Goal: Navigation & Orientation: Find specific page/section

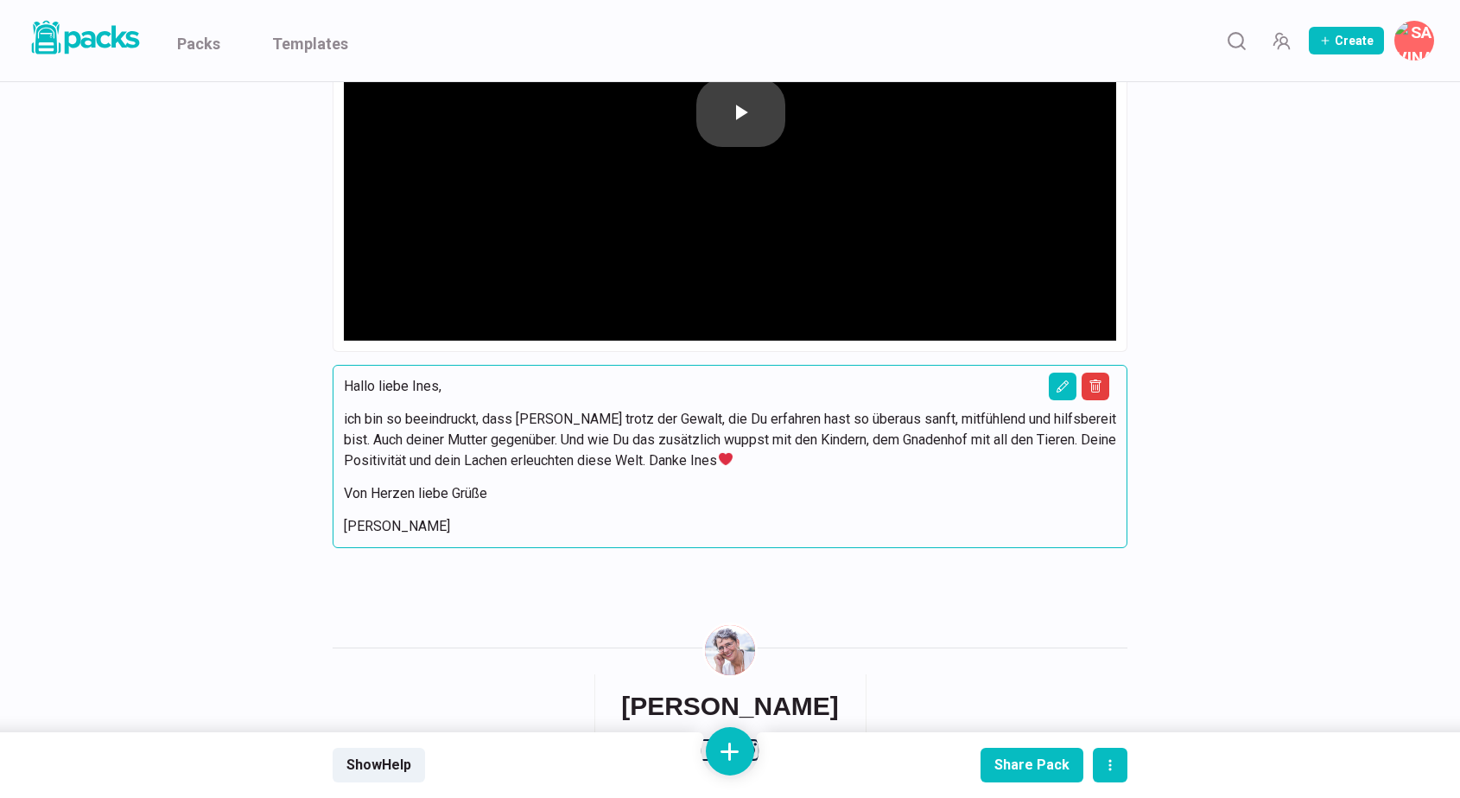
scroll to position [22870, 0]
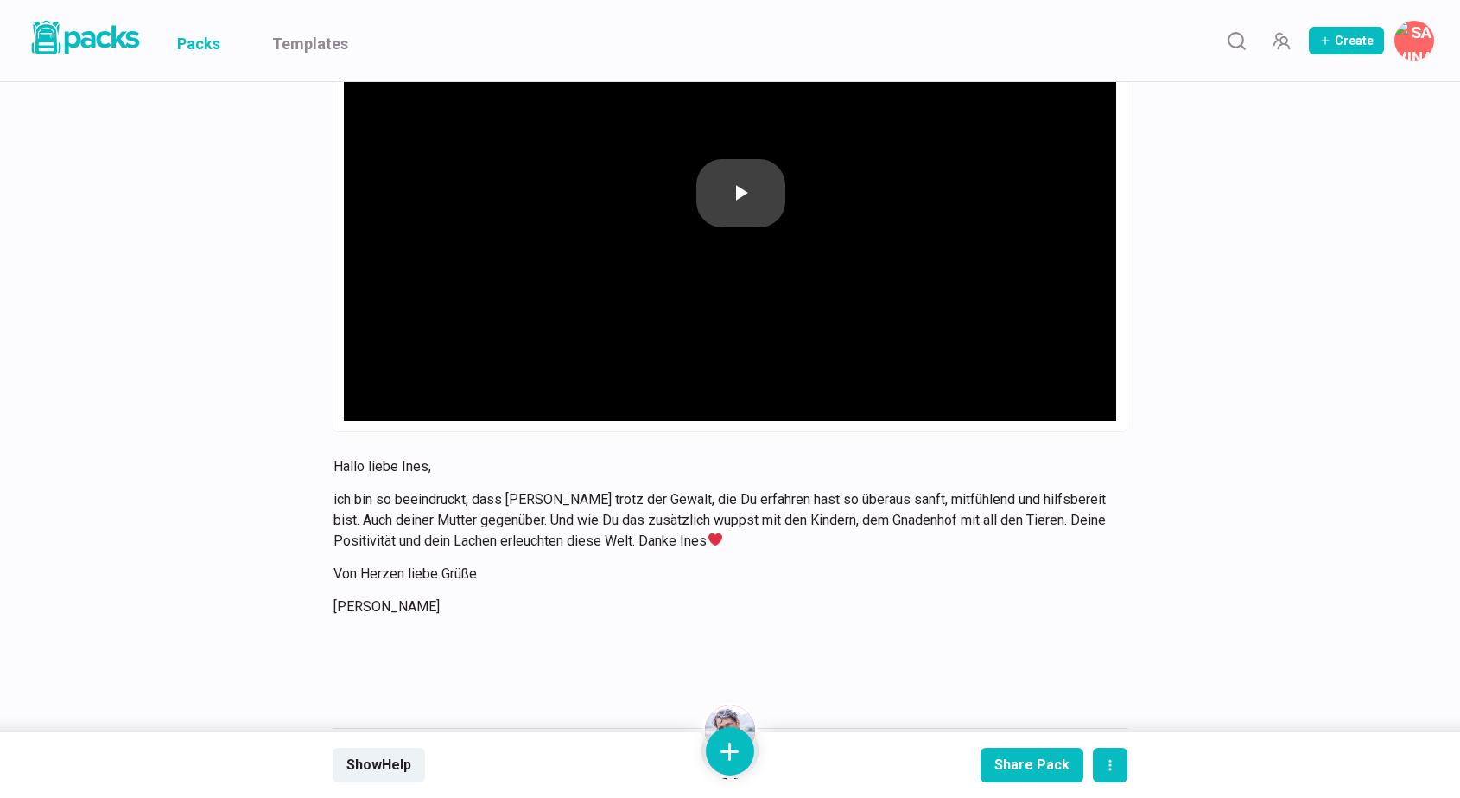
click at [213, 47] on link "Packs" at bounding box center [198, 40] width 43 height 81
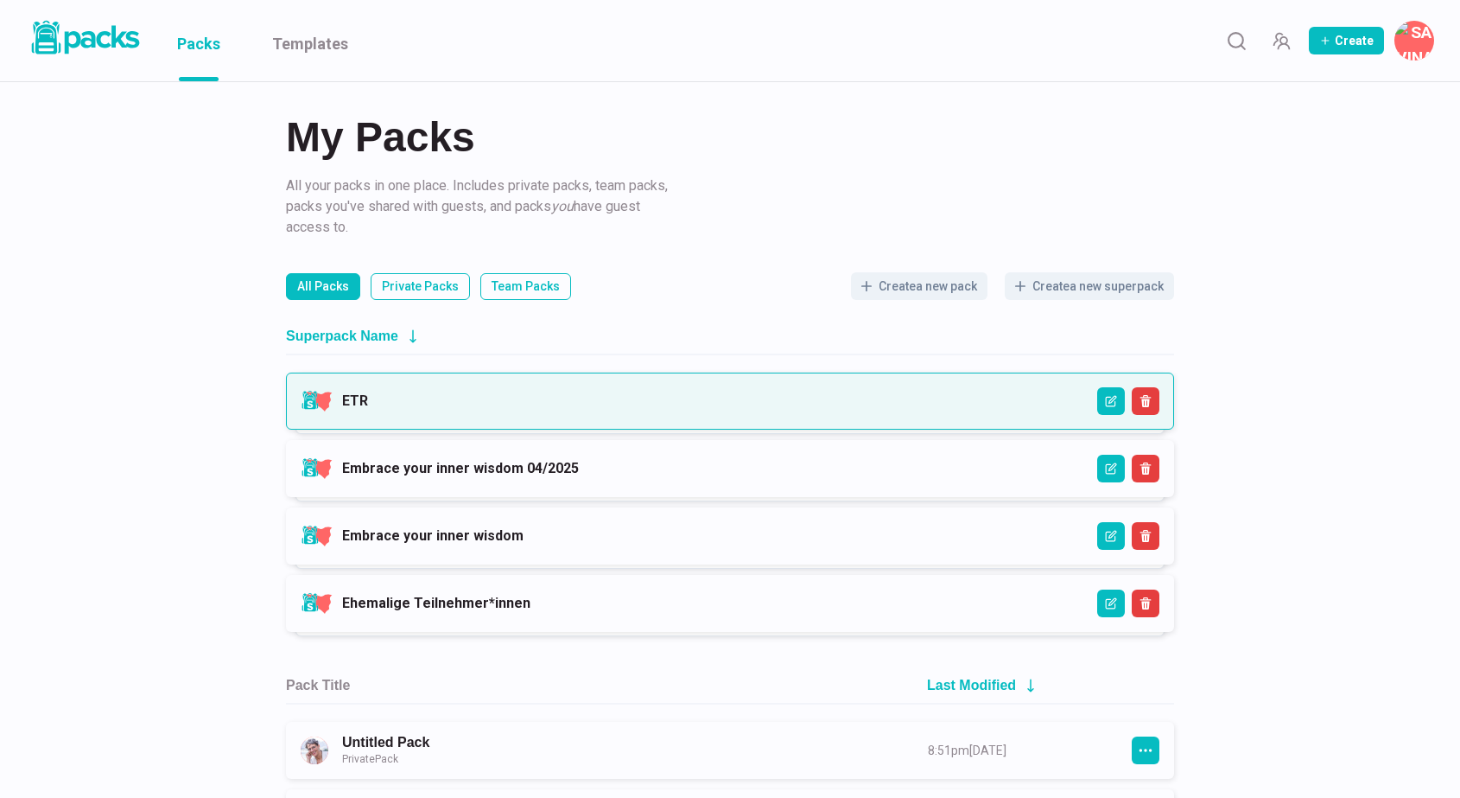
click at [368, 409] on link "ETR" at bounding box center [355, 400] width 26 height 16
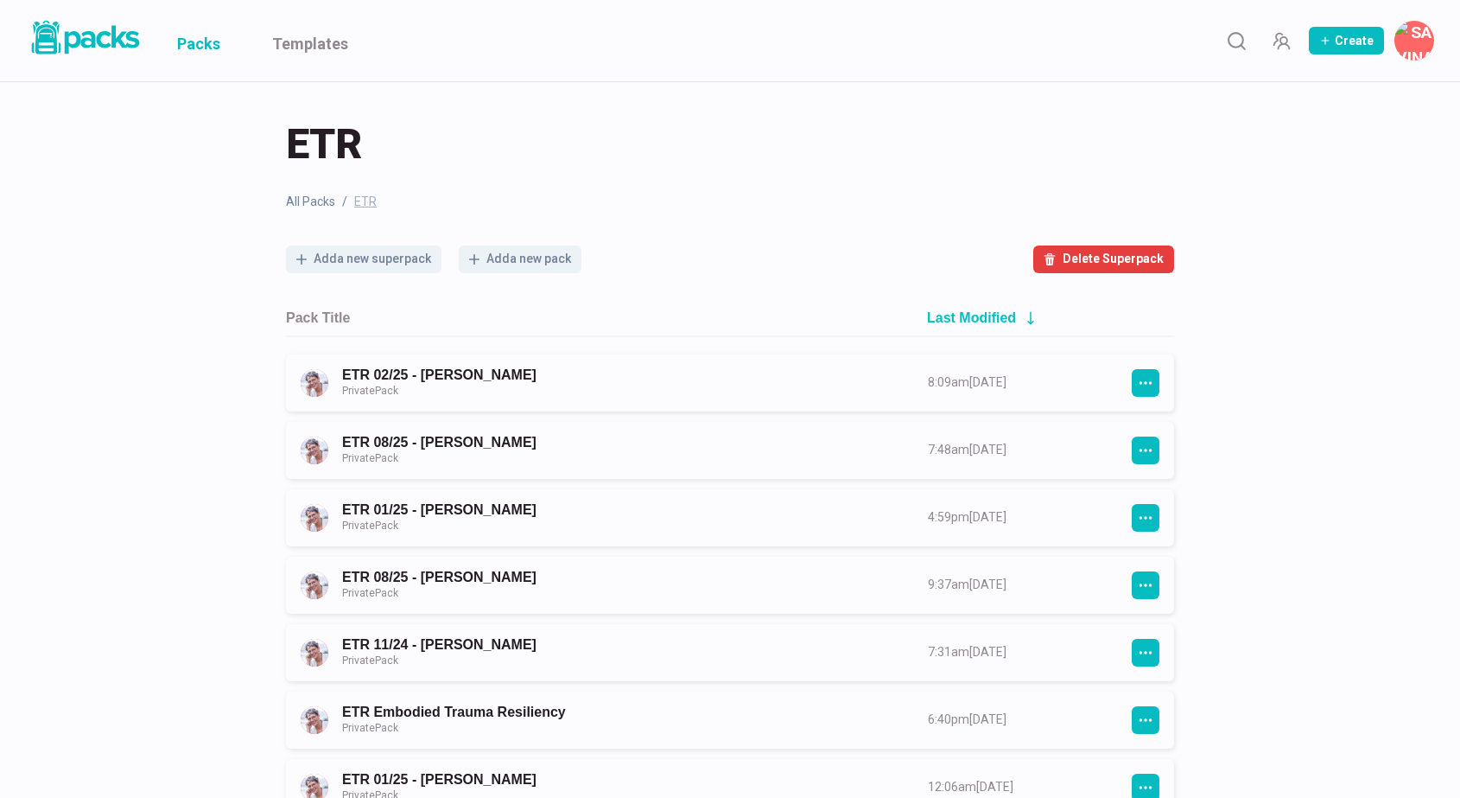
click at [211, 36] on link "Packs" at bounding box center [198, 40] width 43 height 81
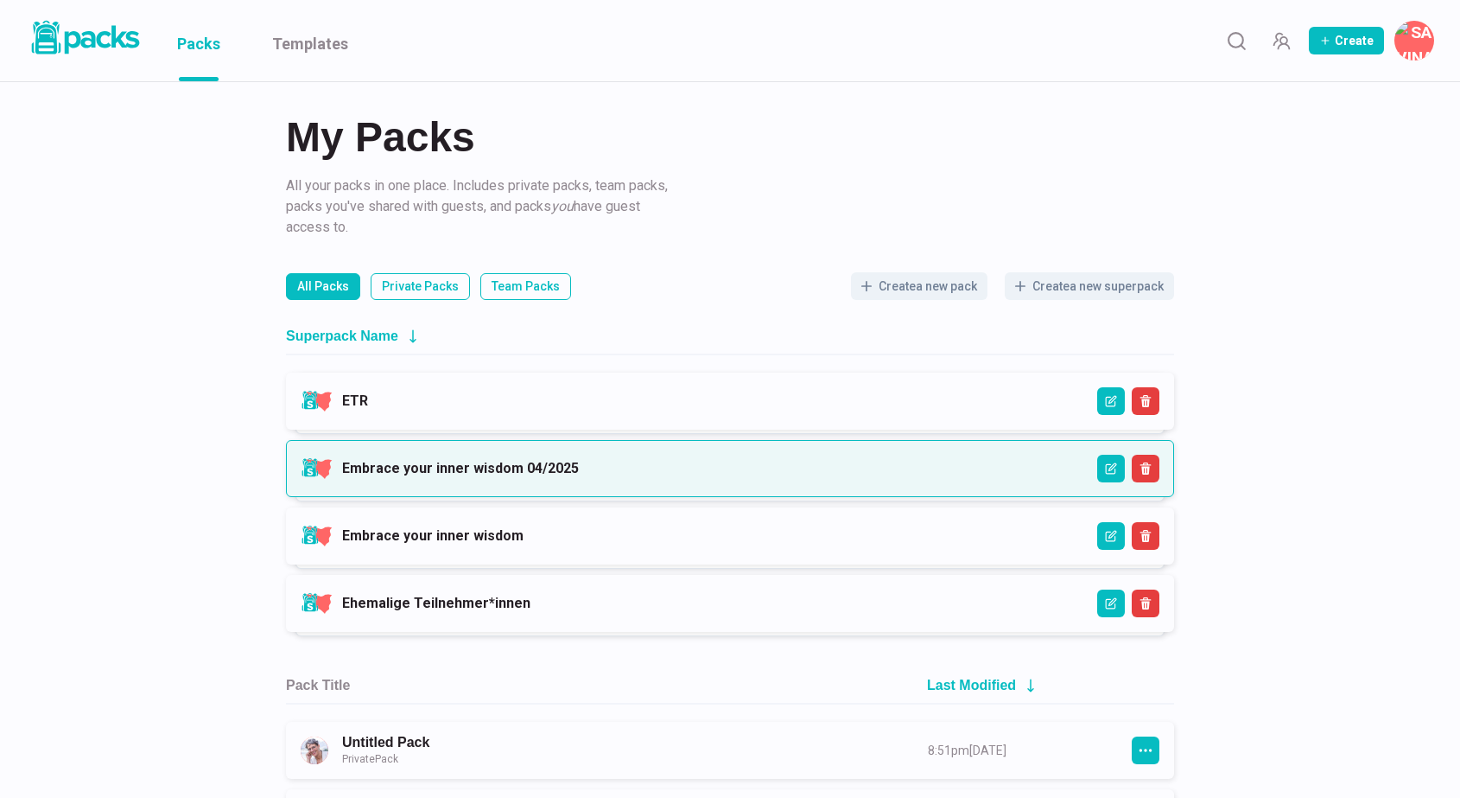
click at [487, 474] on link "Embrace your inner wisdom 04/2025" at bounding box center [460, 468] width 237 height 16
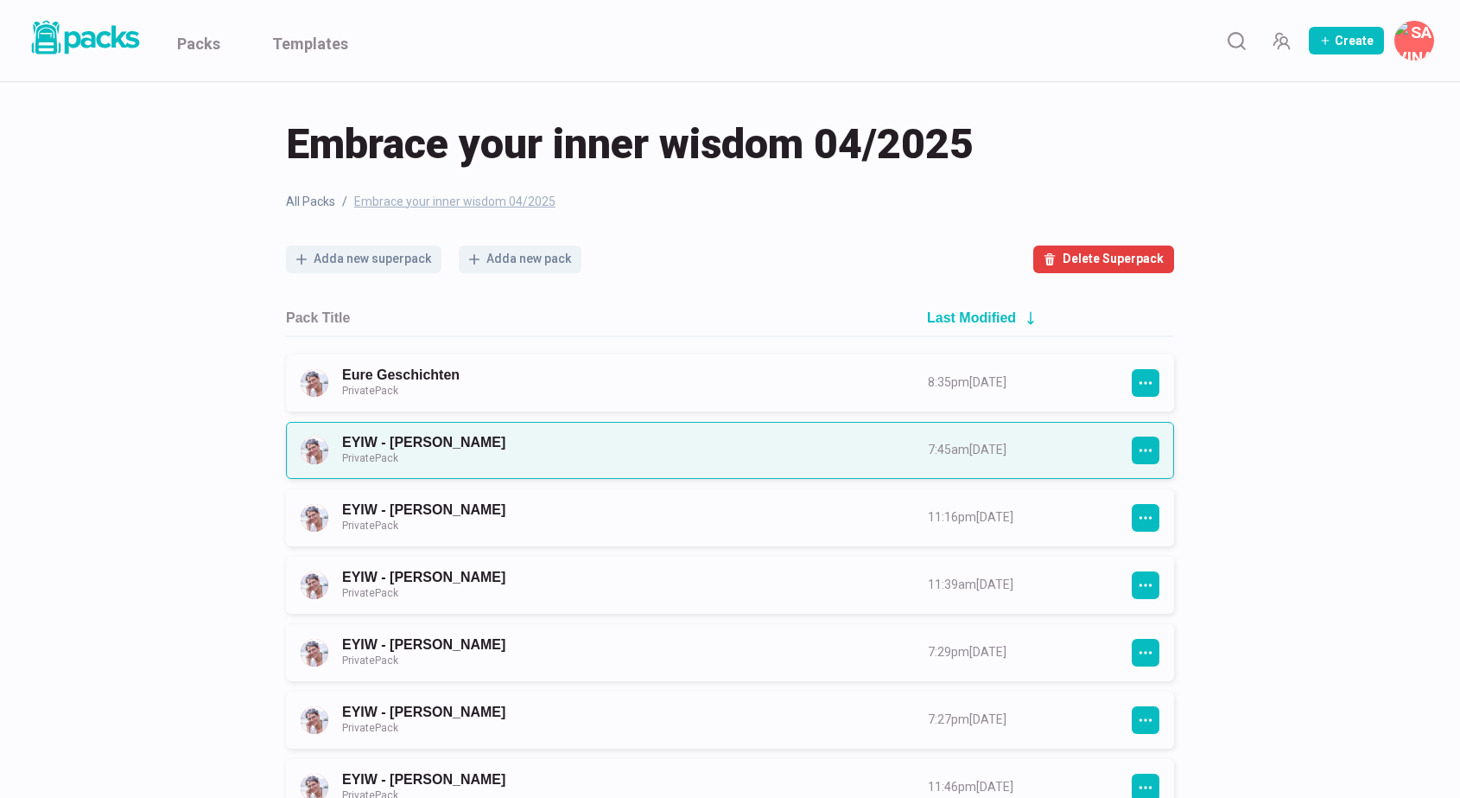
click at [493, 443] on link "EYIW - Tanja Bärtschi Private Pack" at bounding box center [619, 450] width 555 height 32
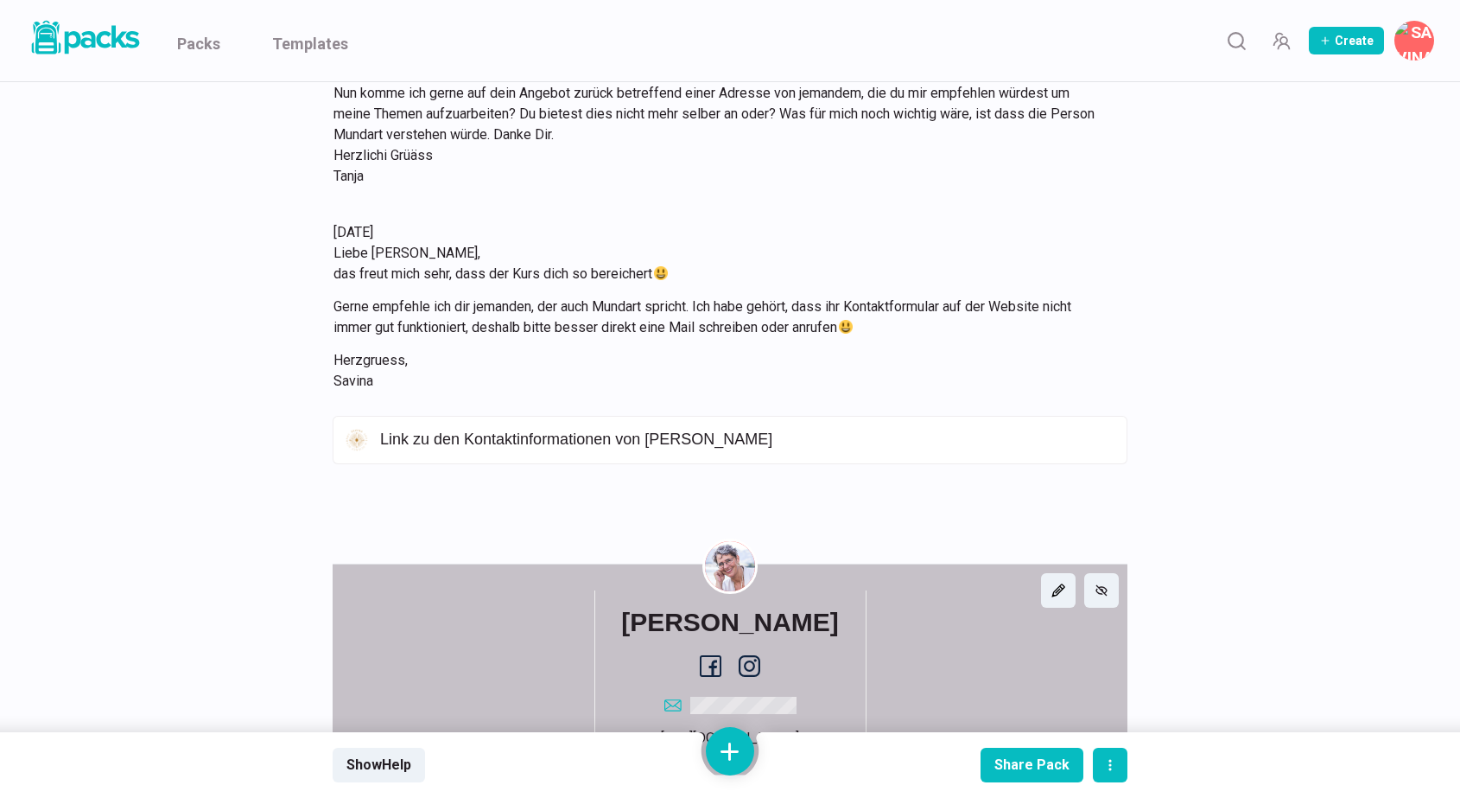
scroll to position [2838, 0]
